Goal: Task Accomplishment & Management: Complete application form

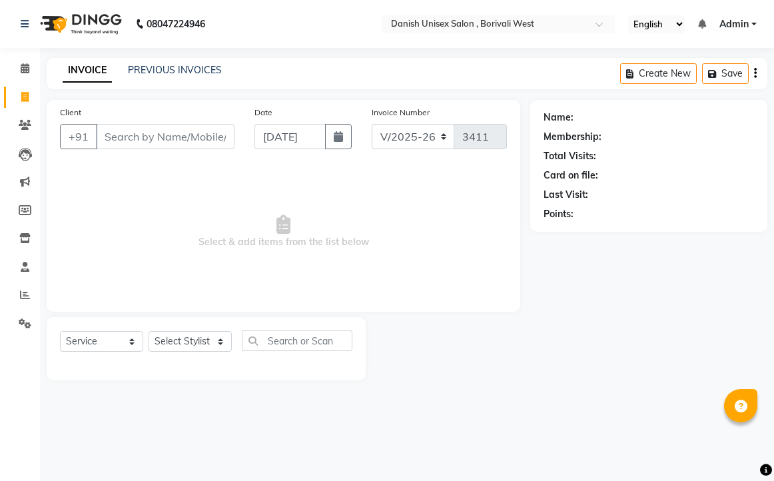
select select "6929"
select select "service"
click at [25, 67] on icon at bounding box center [25, 68] width 9 height 10
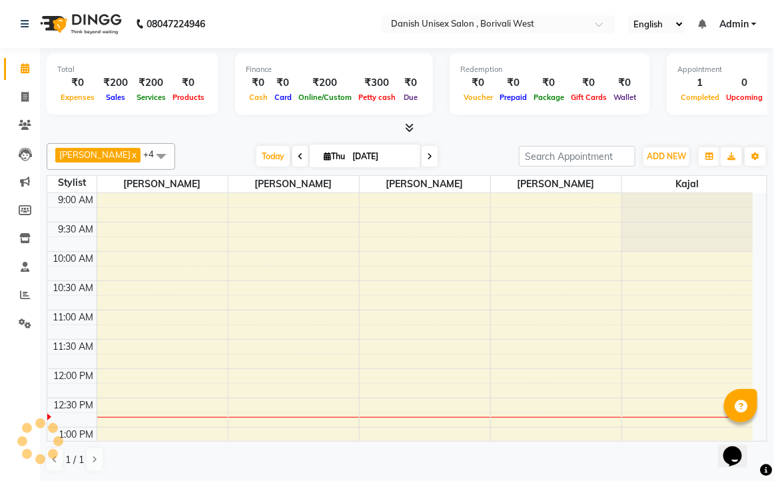
click at [151, 155] on span at bounding box center [161, 155] width 27 height 25
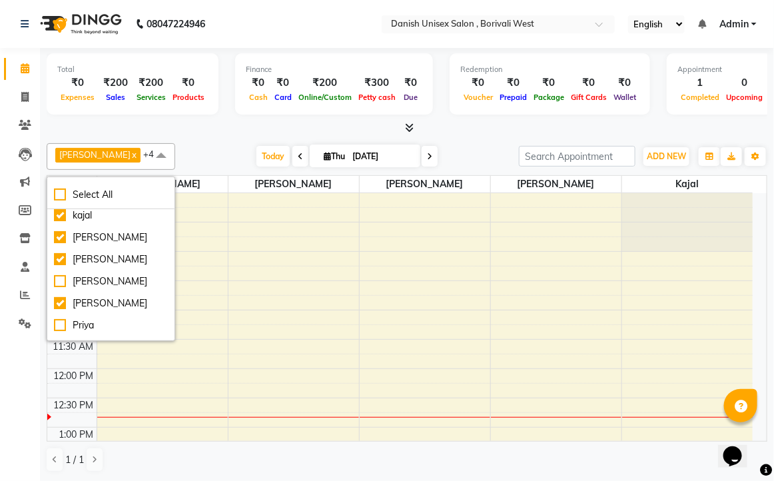
scroll to position [83, 0]
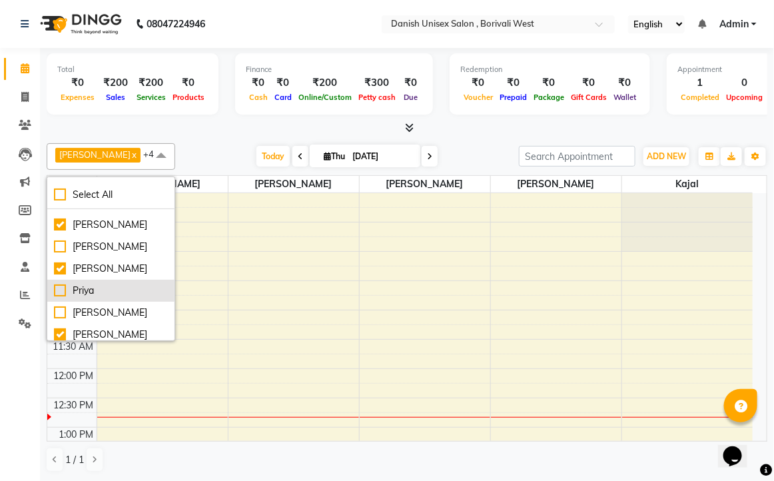
click at [91, 293] on div "Priya" at bounding box center [111, 291] width 114 height 14
checkbox input "true"
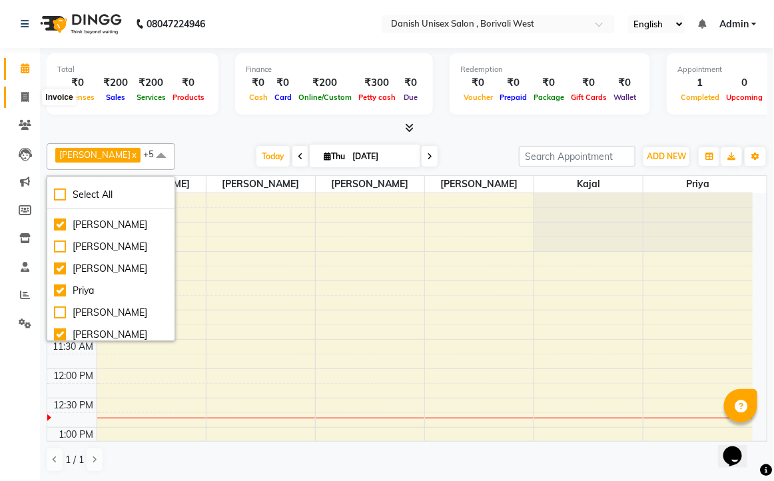
click at [24, 92] on icon at bounding box center [24, 97] width 7 height 10
select select "service"
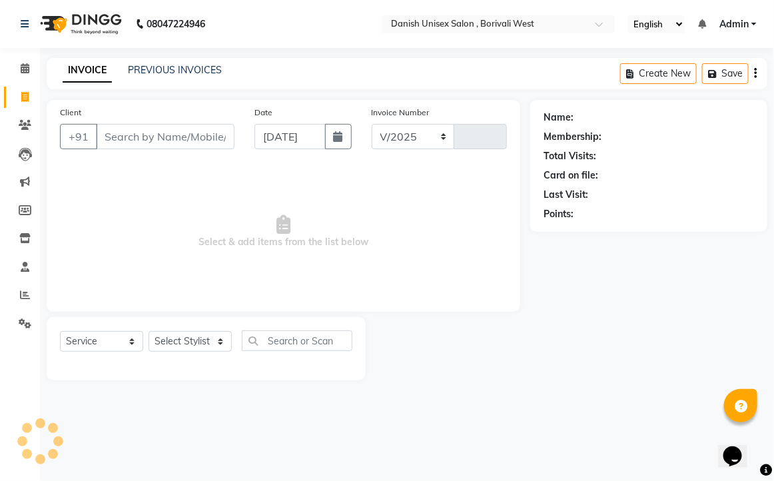
select select "6929"
type input "3411"
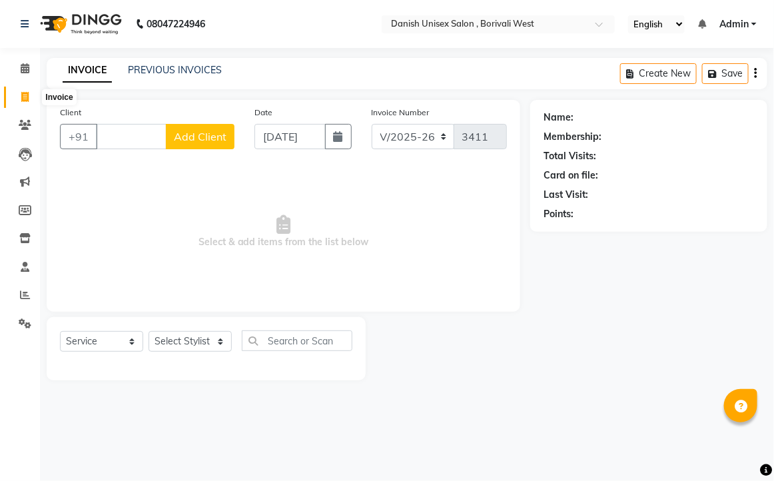
click at [27, 94] on icon at bounding box center [24, 97] width 7 height 10
select select "service"
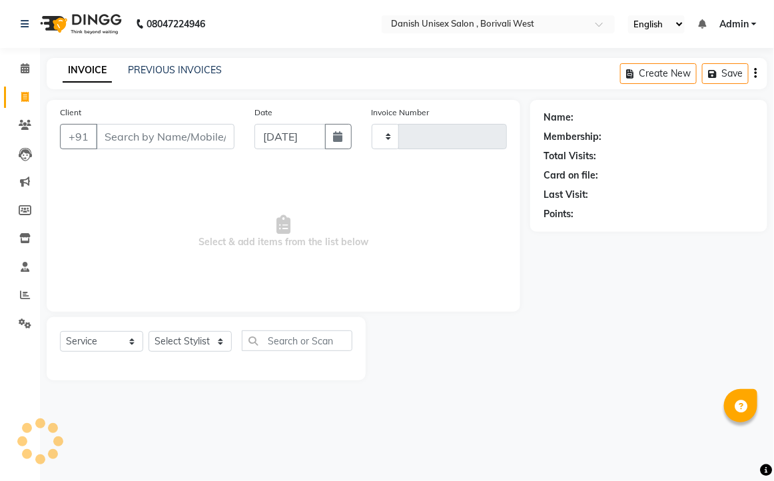
type input "3411"
select select "6929"
click at [23, 64] on icon at bounding box center [25, 68] width 9 height 10
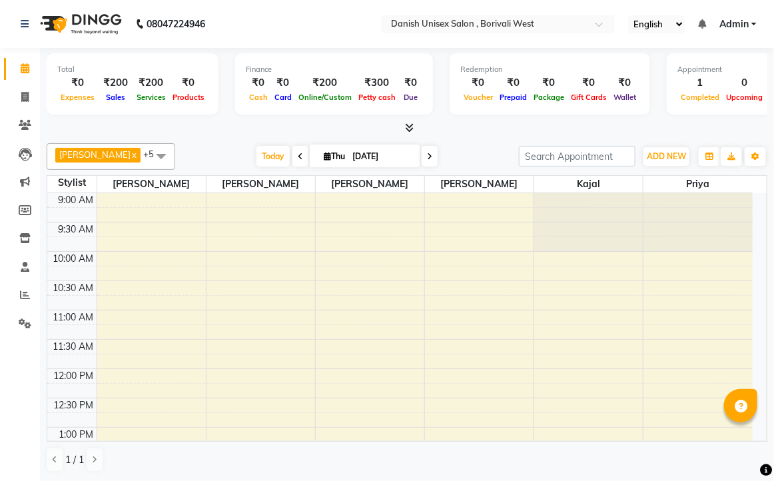
click at [148, 152] on span at bounding box center [161, 155] width 27 height 25
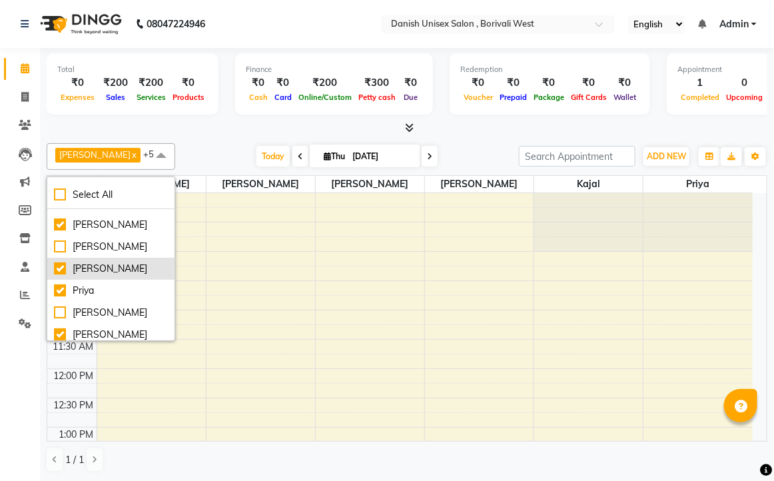
scroll to position [147, 0]
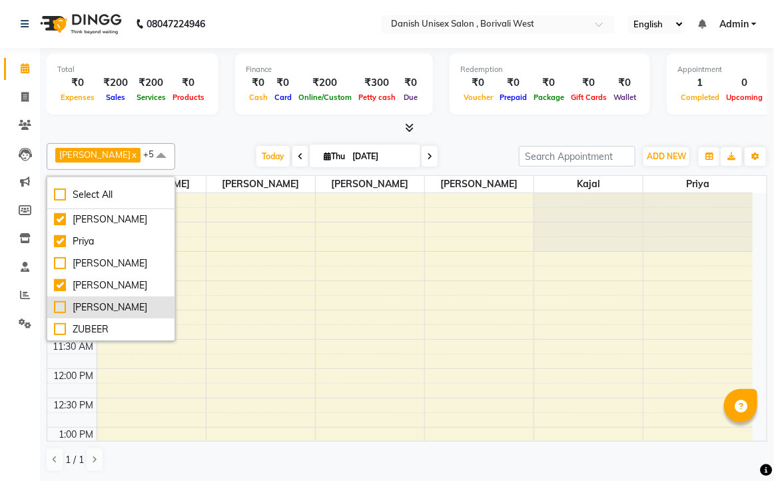
click at [131, 304] on div "[PERSON_NAME]" at bounding box center [111, 308] width 114 height 14
checkbox input "true"
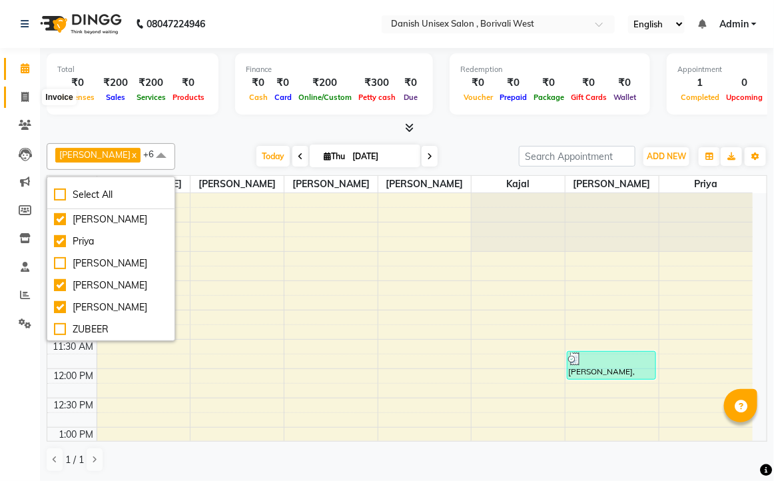
click at [24, 93] on icon at bounding box center [24, 97] width 7 height 10
select select "service"
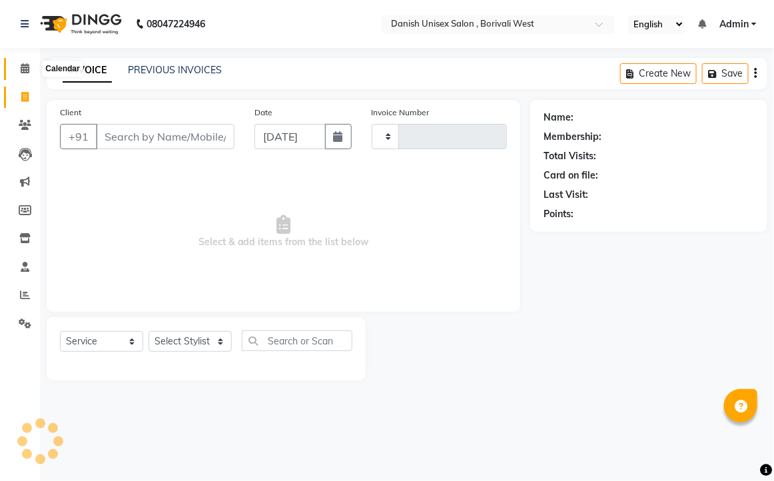
type input "3411"
select select "6929"
click at [25, 71] on icon at bounding box center [25, 68] width 9 height 10
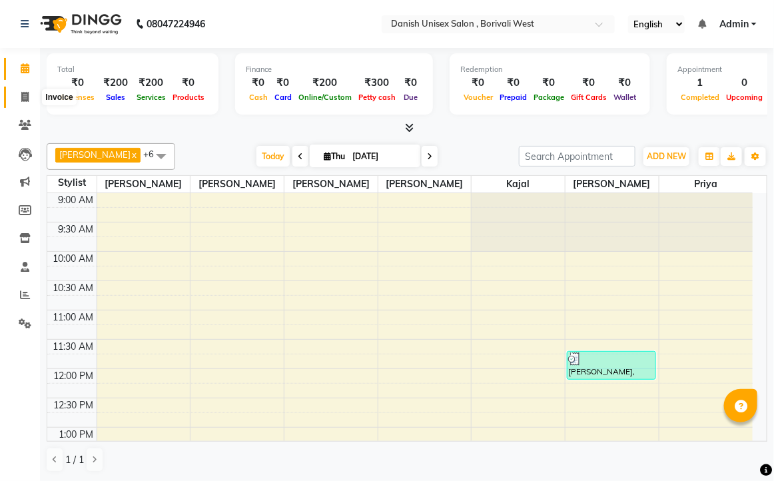
click at [27, 97] on icon at bounding box center [24, 97] width 7 height 10
select select "service"
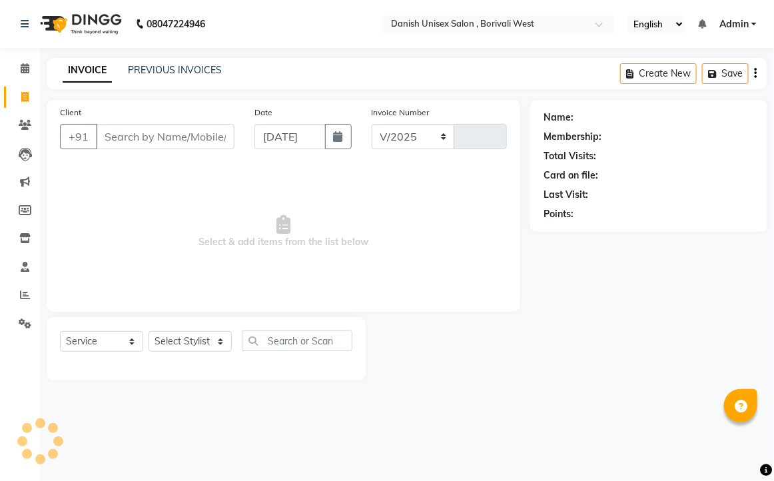
select select "6929"
type input "3411"
click at [25, 65] on icon at bounding box center [25, 68] width 9 height 10
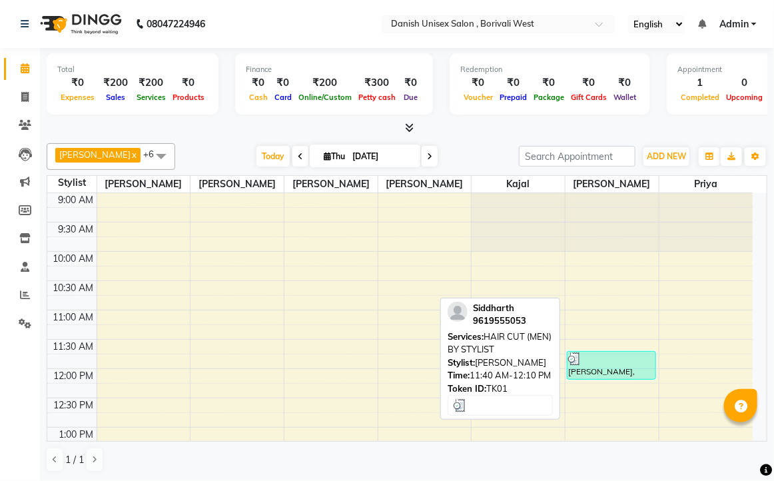
click at [604, 368] on div "[PERSON_NAME], TK01, 11:40 AM-12:10 PM, HAIR CUT (MEN) BY STYLIST" at bounding box center [612, 365] width 88 height 27
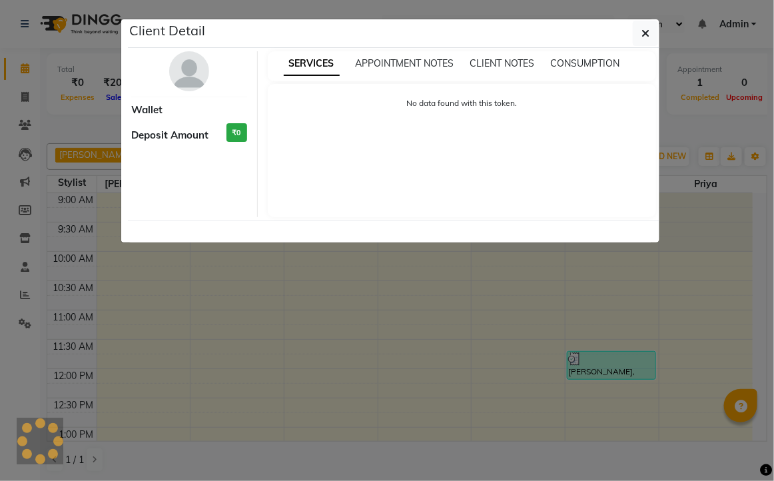
select select "3"
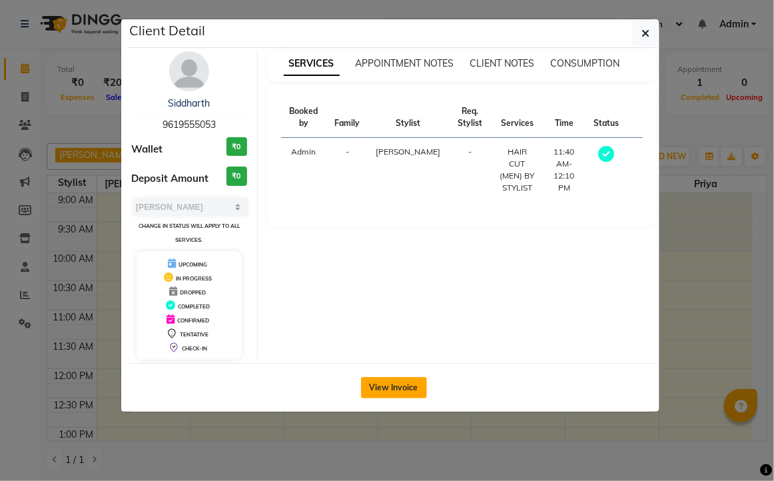
click at [388, 388] on button "View Invoice" at bounding box center [394, 387] width 66 height 21
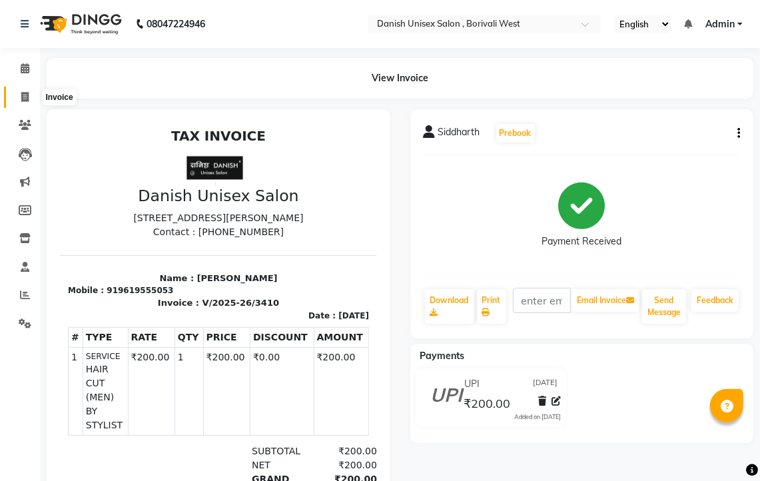
click at [23, 100] on icon at bounding box center [24, 97] width 7 height 10
select select "service"
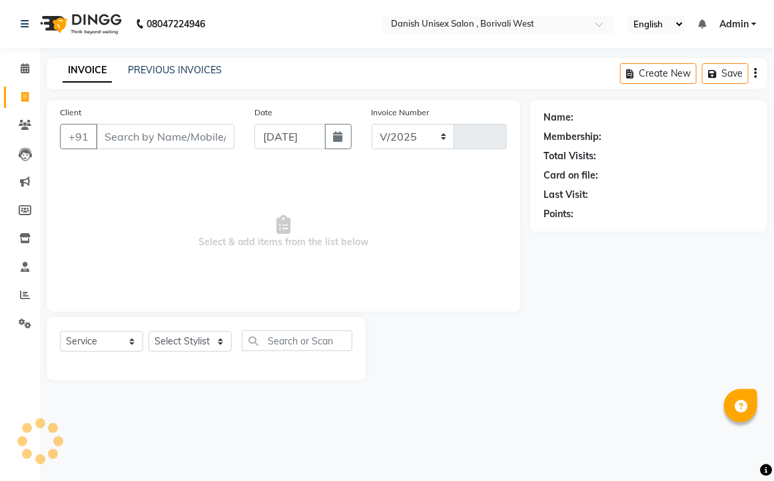
select select "6929"
type input "3411"
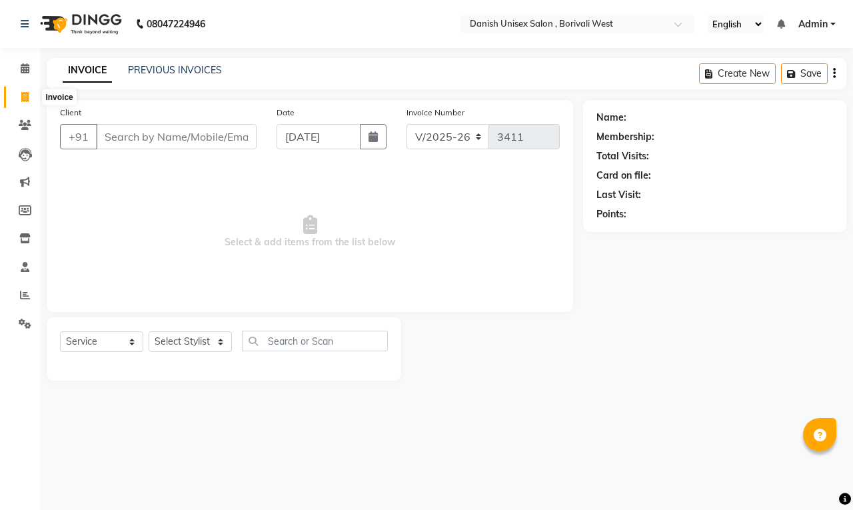
click at [25, 98] on icon at bounding box center [24, 97] width 7 height 10
select select "service"
select select "6929"
type input "3411"
click at [179, 147] on input "99307666191" at bounding box center [142, 136] width 93 height 25
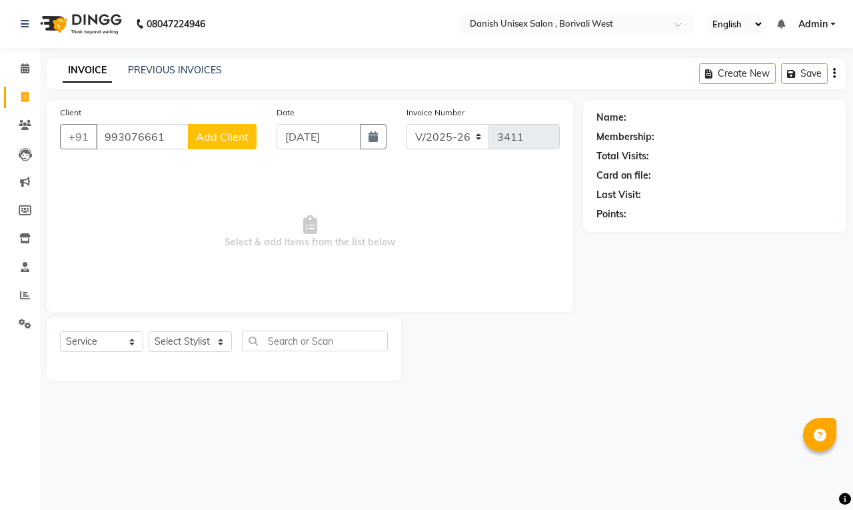
click at [177, 137] on input "993076661" at bounding box center [142, 136] width 93 height 25
type input "9"
type input "7666191081"
click at [232, 140] on span "Add Client" at bounding box center [222, 136] width 53 height 13
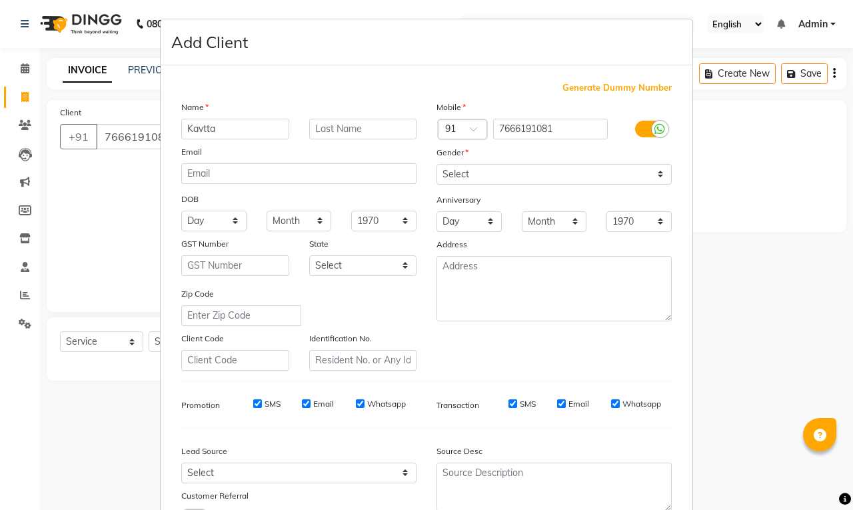
type input "Kavtta"
click at [470, 172] on select "Select [DEMOGRAPHIC_DATA] [DEMOGRAPHIC_DATA] Other Prefer Not To Say" at bounding box center [553, 174] width 235 height 21
select select "[DEMOGRAPHIC_DATA]"
click at [436, 164] on select "Select [DEMOGRAPHIC_DATA] [DEMOGRAPHIC_DATA] Other Prefer Not To Say" at bounding box center [553, 174] width 235 height 21
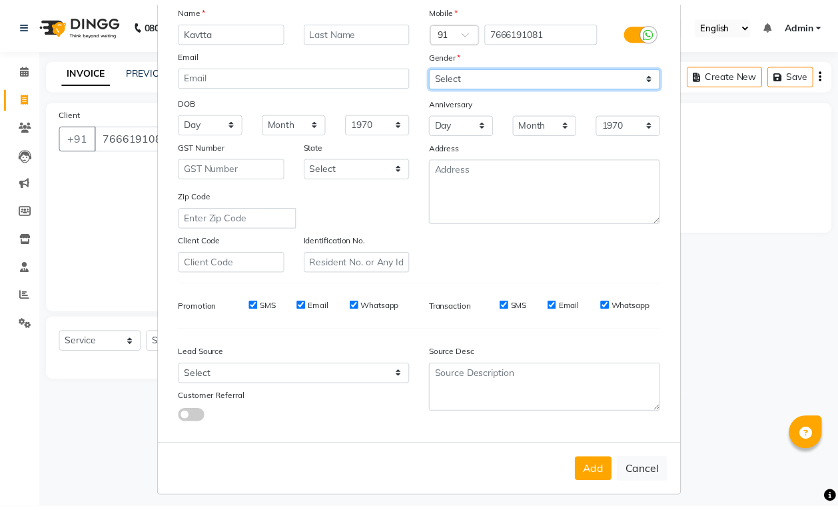
scroll to position [101, 0]
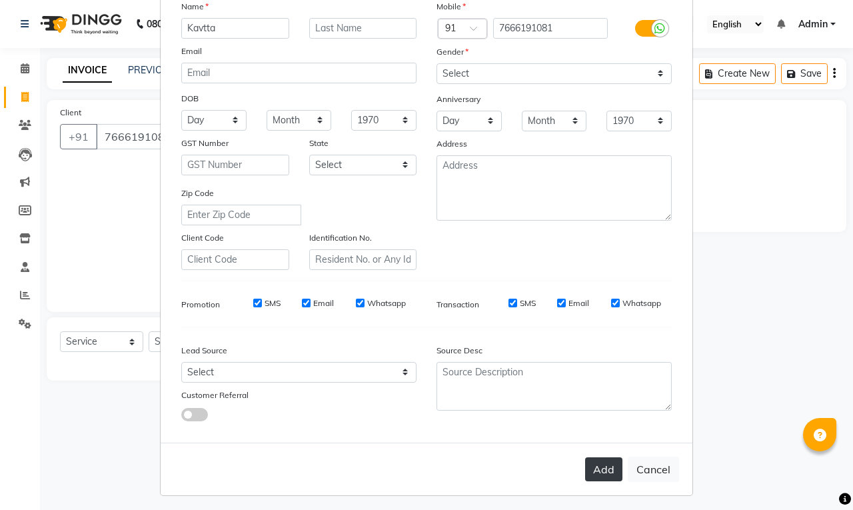
click at [600, 462] on button "Add" at bounding box center [603, 469] width 37 height 24
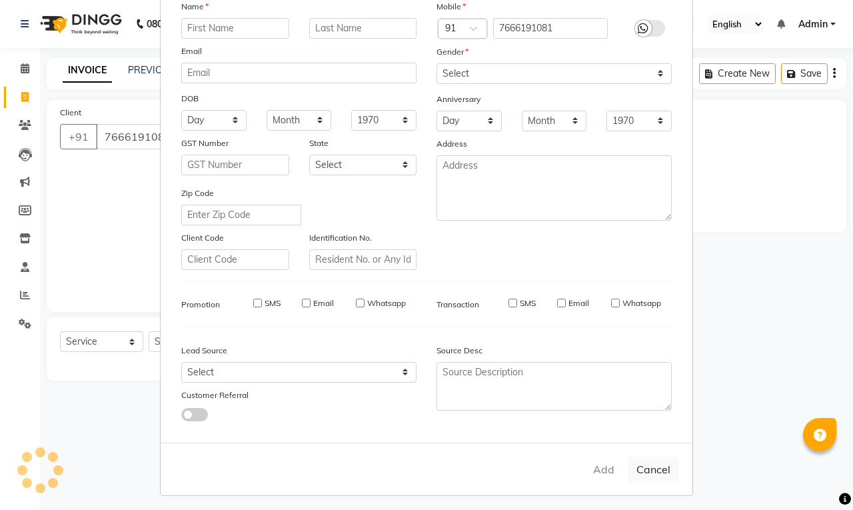
select select
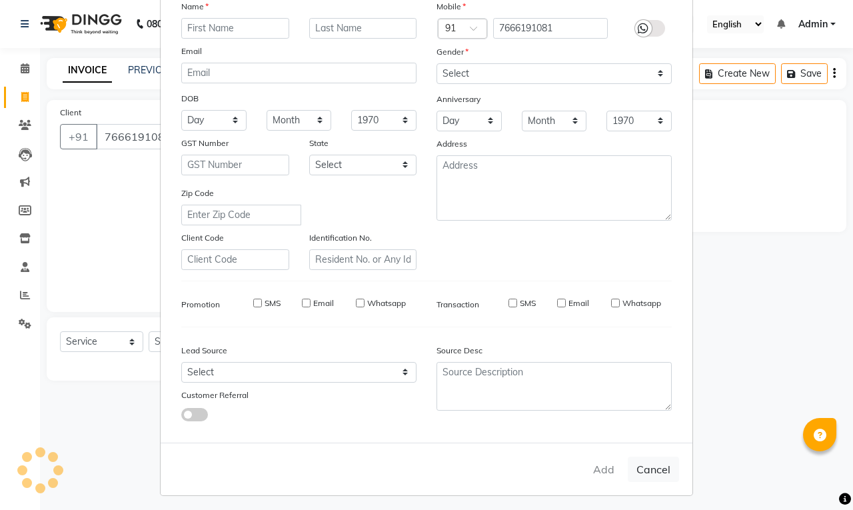
select select
checkbox input "false"
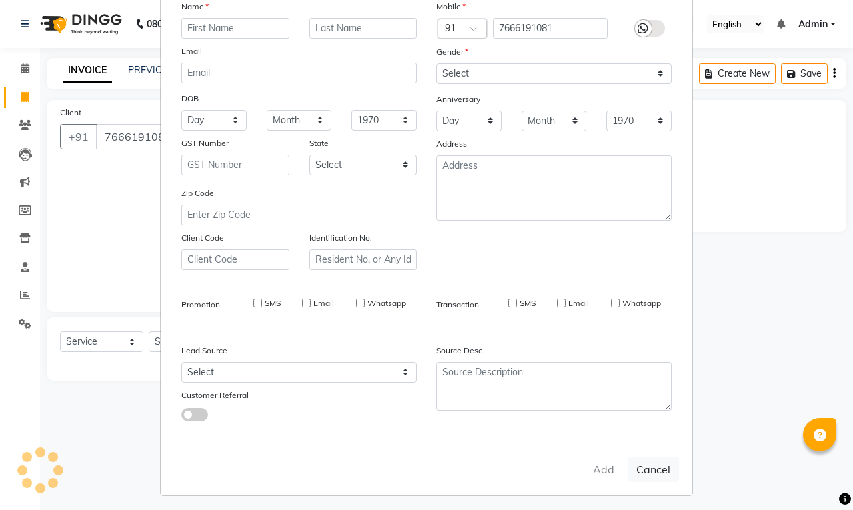
checkbox input "false"
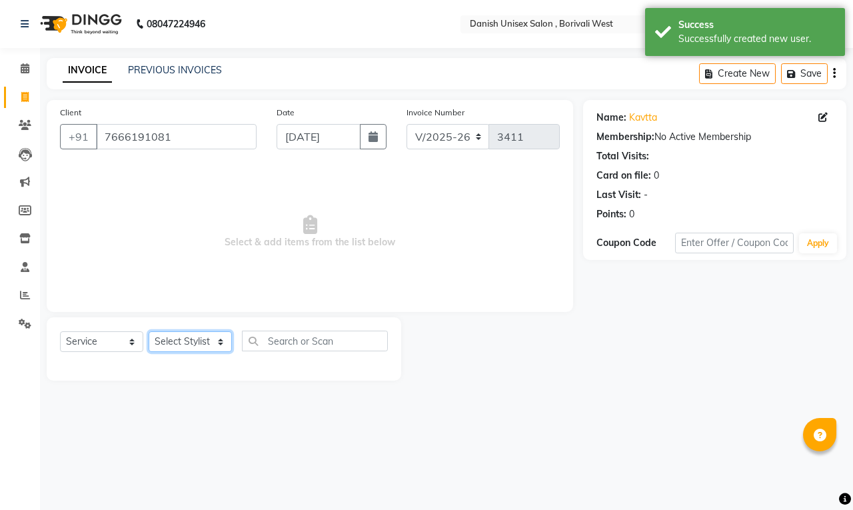
click at [184, 343] on select "Select Stylist [PERSON_NAME] [PERSON_NAME] kajal [PERSON_NAME] [PERSON_NAME] [P…" at bounding box center [190, 341] width 83 height 21
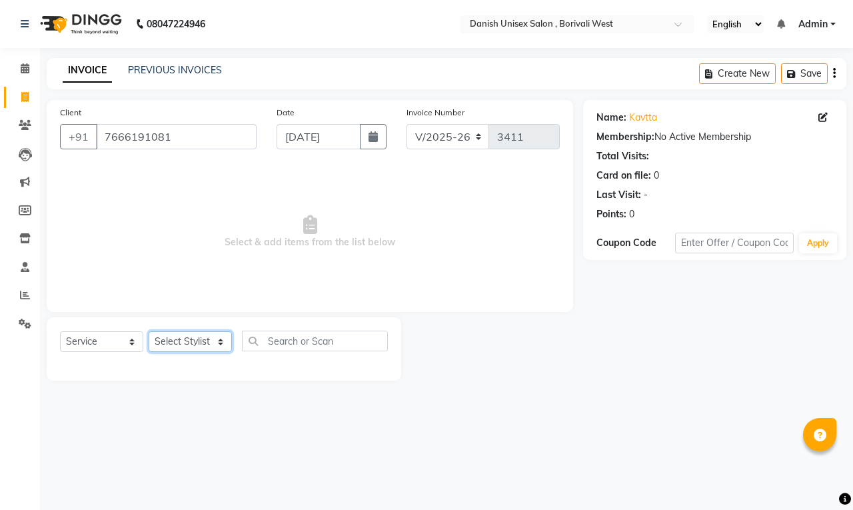
select select "57771"
click at [149, 331] on select "Select Stylist [PERSON_NAME] [PERSON_NAME] kajal [PERSON_NAME] [PERSON_NAME] [P…" at bounding box center [190, 341] width 83 height 21
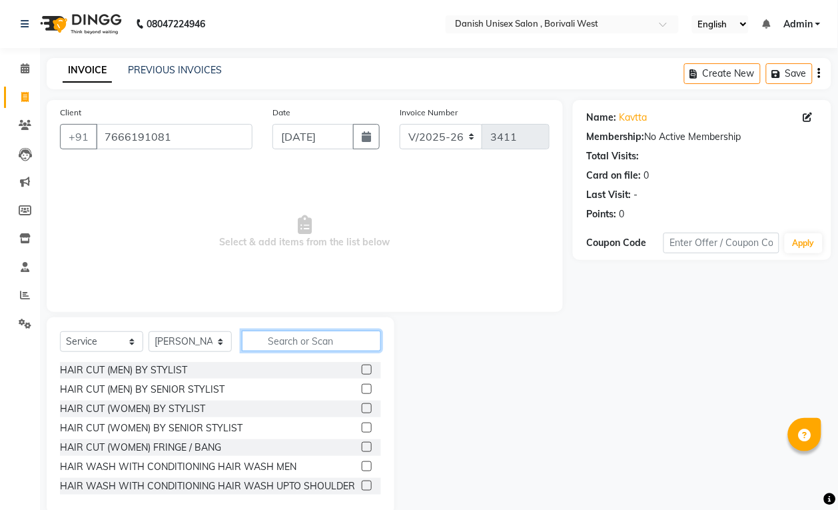
click at [322, 348] on input "text" at bounding box center [311, 340] width 139 height 21
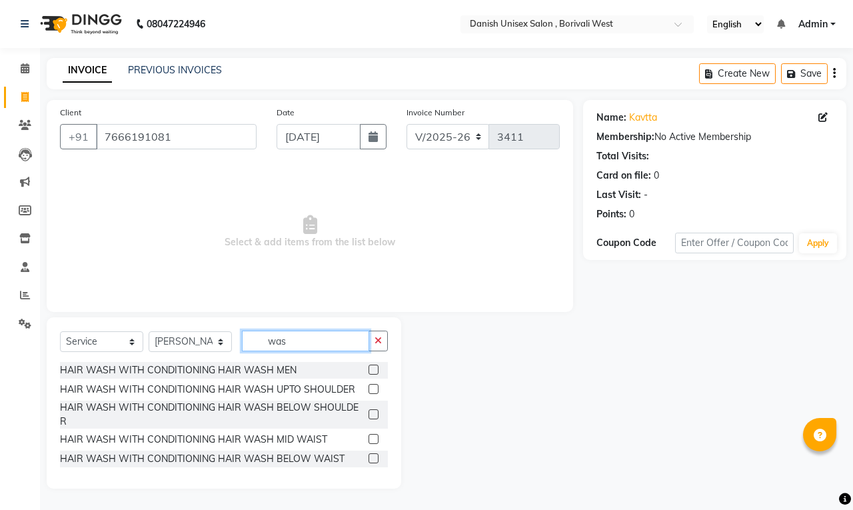
type input "was"
click at [373, 410] on label at bounding box center [373, 414] width 10 height 10
click at [373, 410] on input "checkbox" at bounding box center [372, 414] width 9 height 9
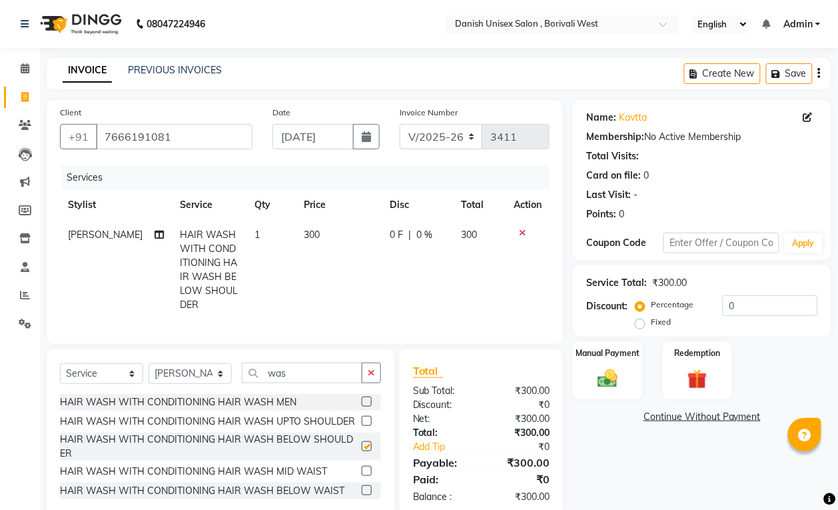
checkbox input "false"
click at [582, 374] on div "Manual Payment" at bounding box center [608, 370] width 73 height 60
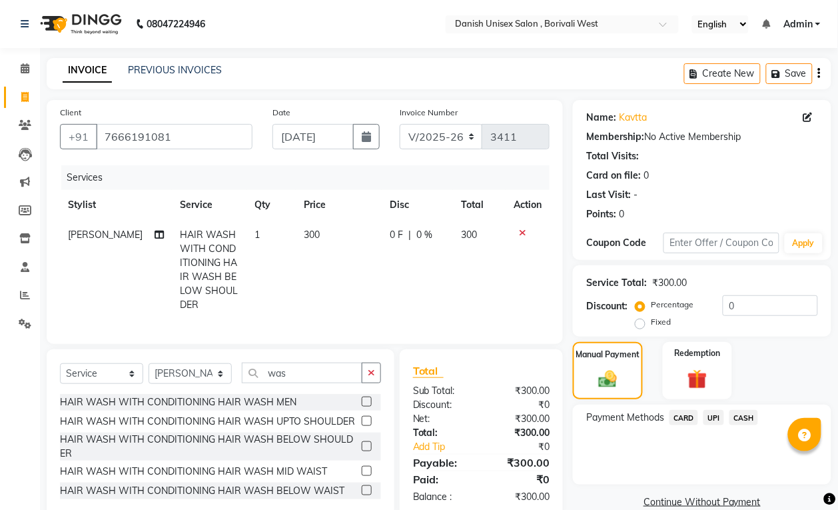
click at [751, 414] on span "CASH" at bounding box center [744, 417] width 29 height 15
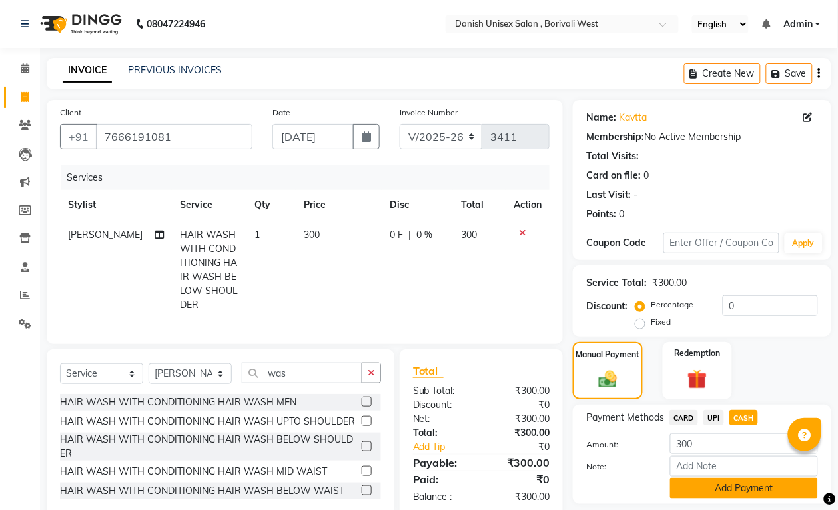
scroll to position [45, 0]
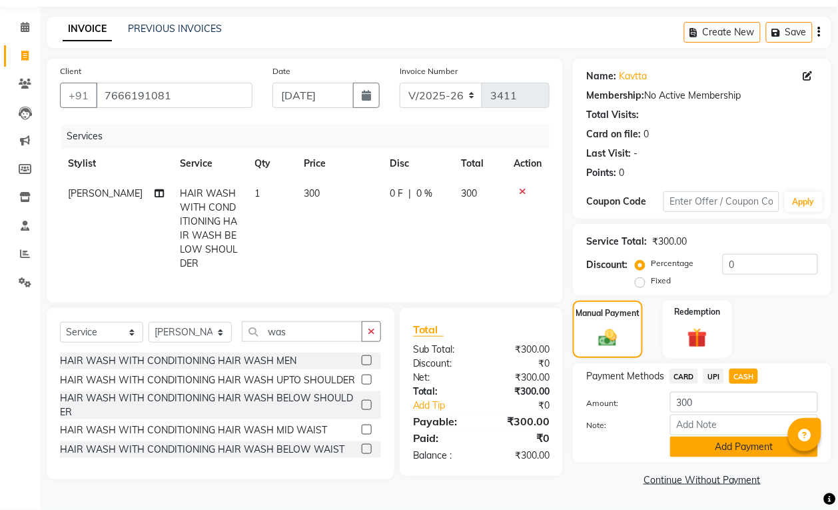
click at [751, 444] on button "Add Payment" at bounding box center [744, 446] width 148 height 21
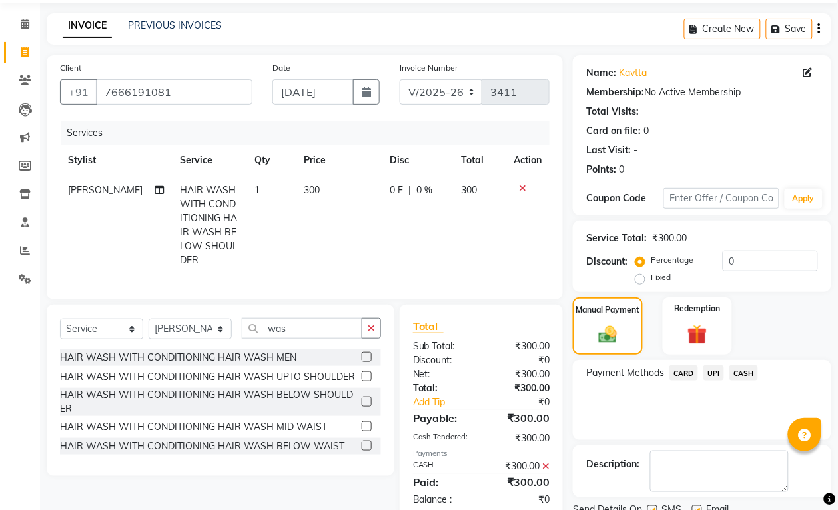
scroll to position [98, 0]
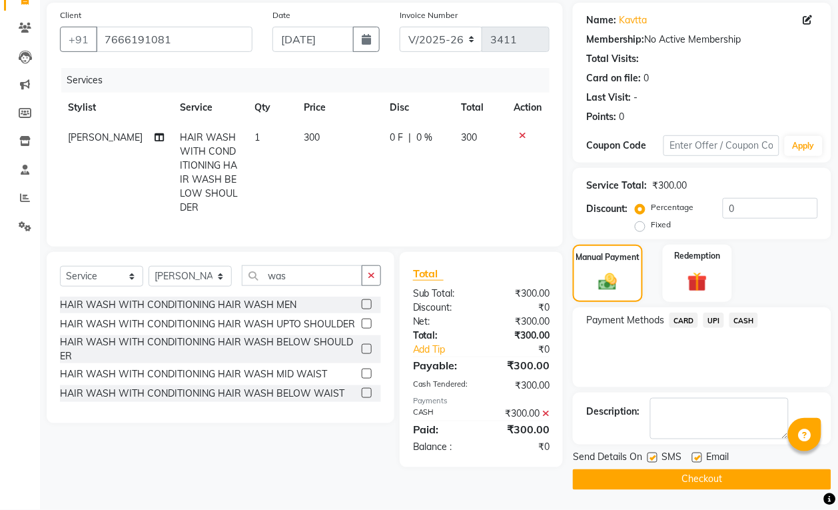
click at [711, 480] on button "Checkout" at bounding box center [702, 479] width 259 height 21
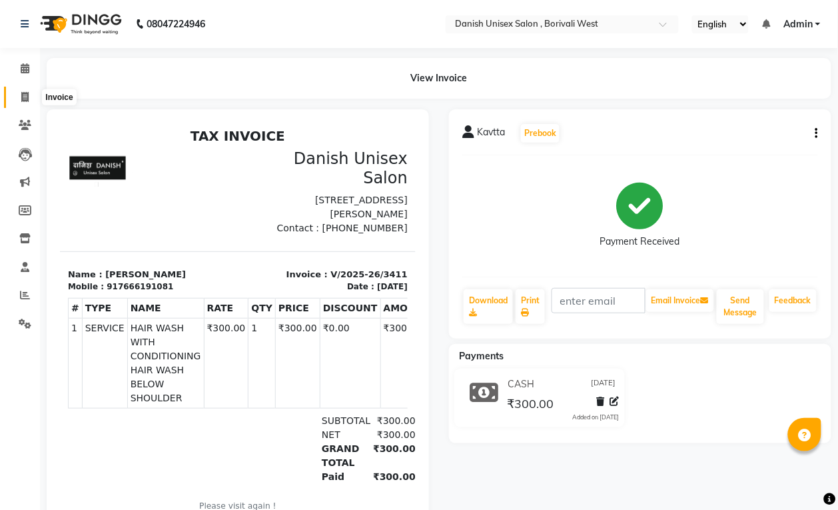
click at [25, 99] on icon at bounding box center [24, 97] width 7 height 10
select select "service"
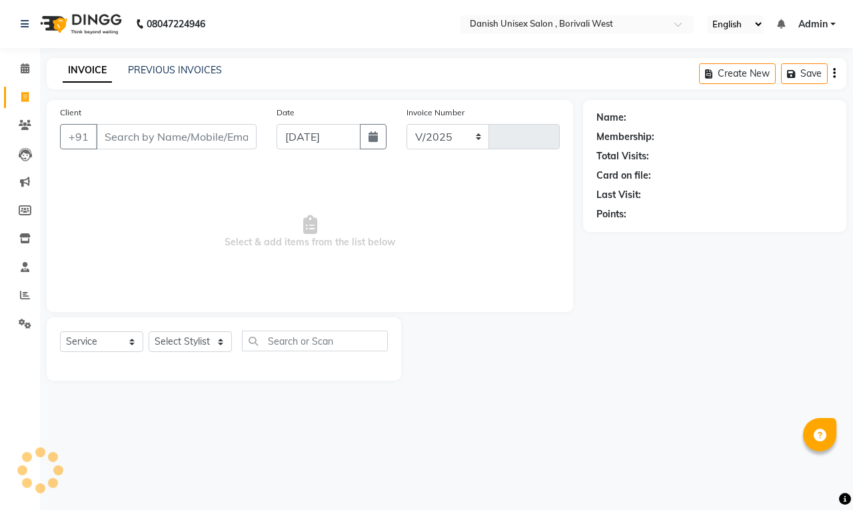
select select "6929"
type input "3412"
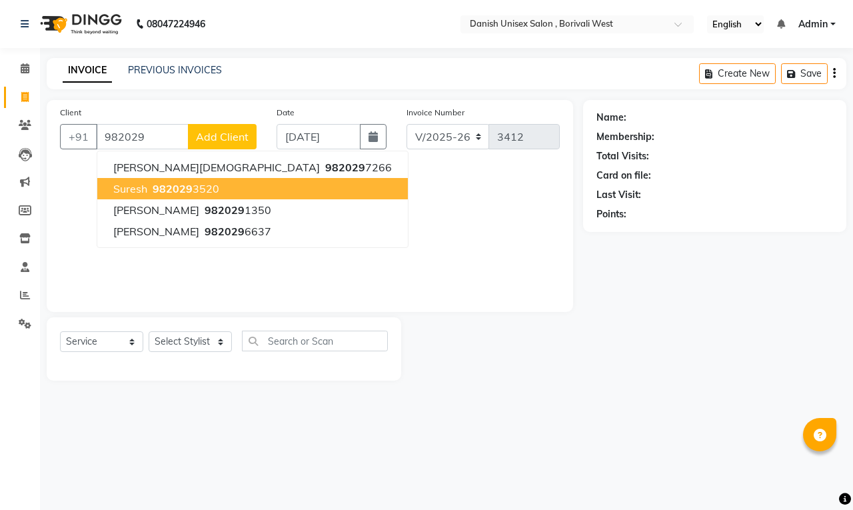
click at [175, 189] on span "982029" at bounding box center [173, 188] width 40 height 13
type input "9820293520"
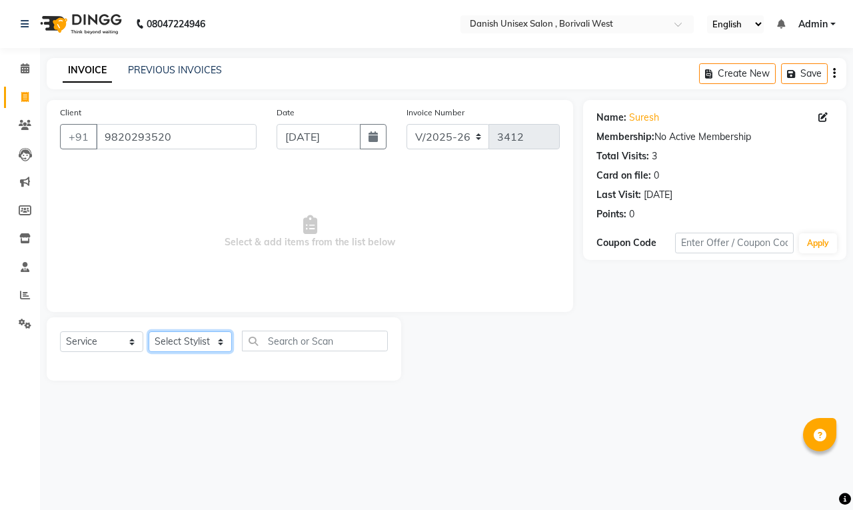
click at [181, 343] on select "Select Stylist [PERSON_NAME] [PERSON_NAME] kajal [PERSON_NAME] [PERSON_NAME] [P…" at bounding box center [190, 341] width 83 height 21
select select "54585"
click at [149, 331] on select "Select Stylist [PERSON_NAME] [PERSON_NAME] kajal [PERSON_NAME] [PERSON_NAME] [P…" at bounding box center [190, 341] width 83 height 21
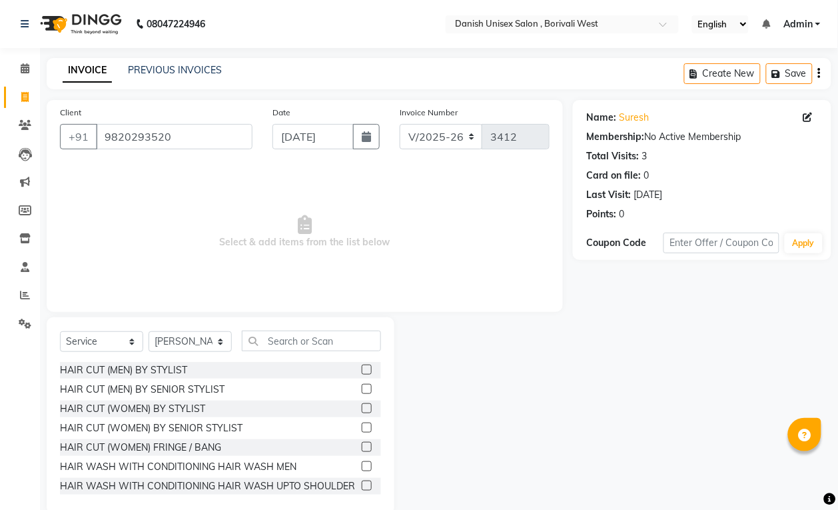
click at [362, 371] on label at bounding box center [367, 369] width 10 height 10
click at [362, 371] on input "checkbox" at bounding box center [366, 370] width 9 height 9
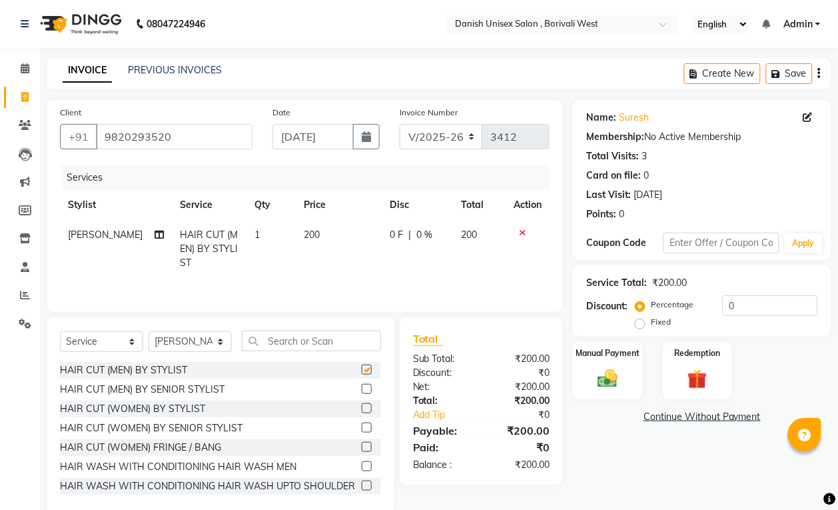
checkbox input "false"
click at [601, 371] on img at bounding box center [607, 378] width 33 height 24
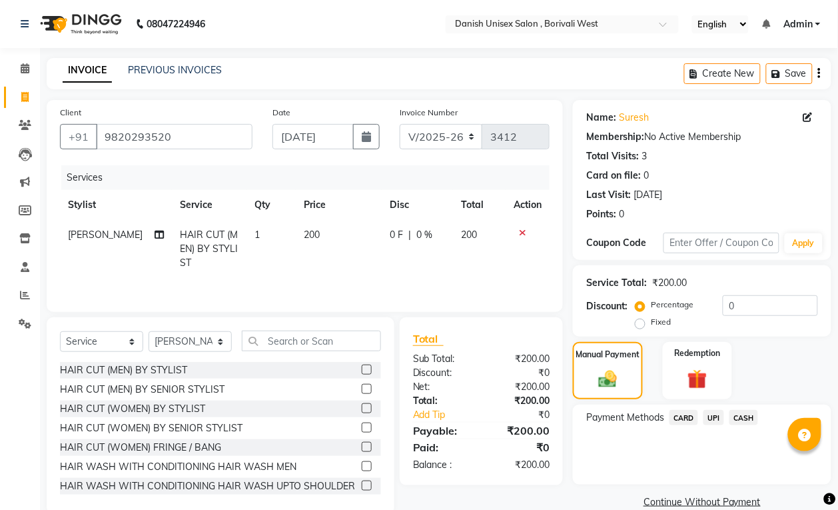
click at [751, 413] on span "CASH" at bounding box center [744, 417] width 29 height 15
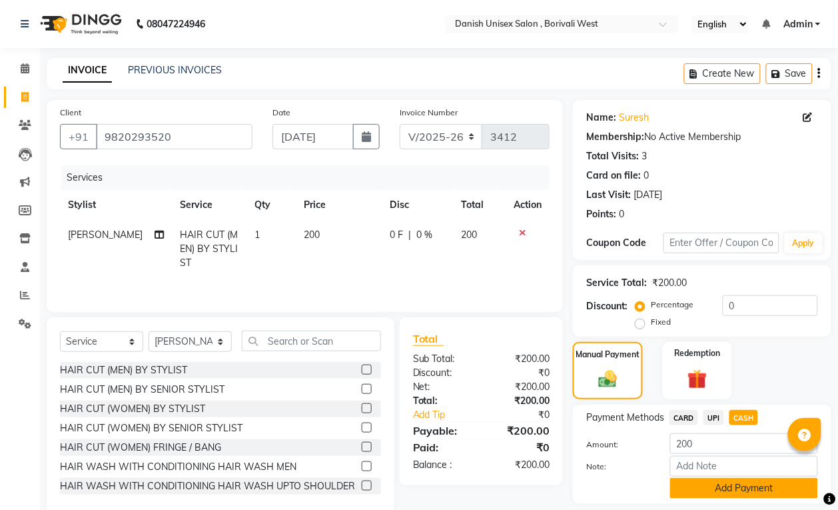
scroll to position [41, 0]
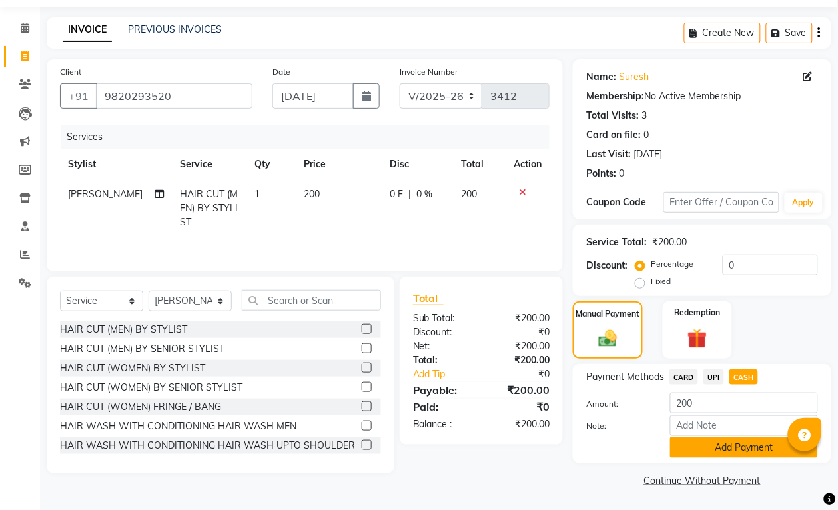
click at [751, 440] on button "Add Payment" at bounding box center [744, 447] width 148 height 21
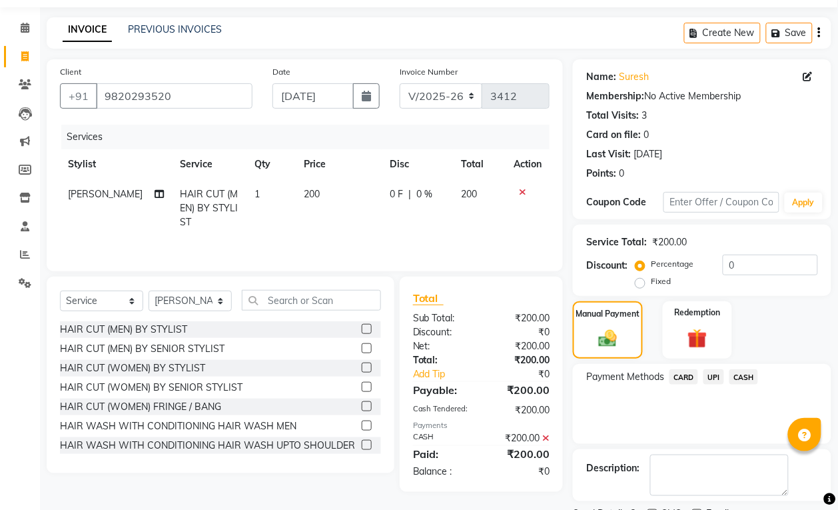
scroll to position [98, 0]
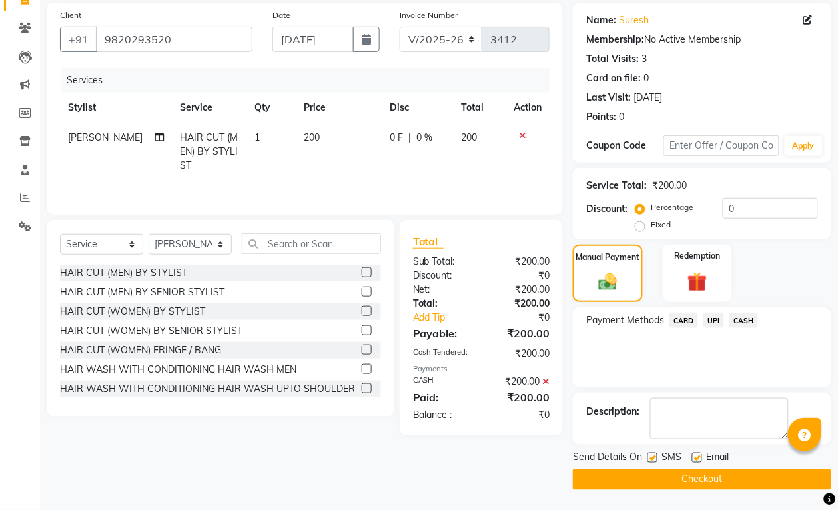
click at [752, 475] on button "Checkout" at bounding box center [702, 479] width 259 height 21
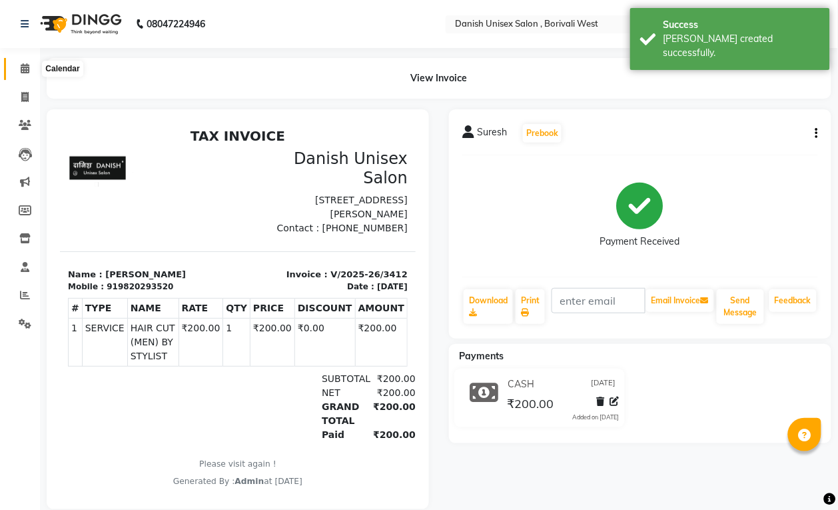
click at [27, 74] on span at bounding box center [24, 68] width 23 height 15
